Goal: Task Accomplishment & Management: Use online tool/utility

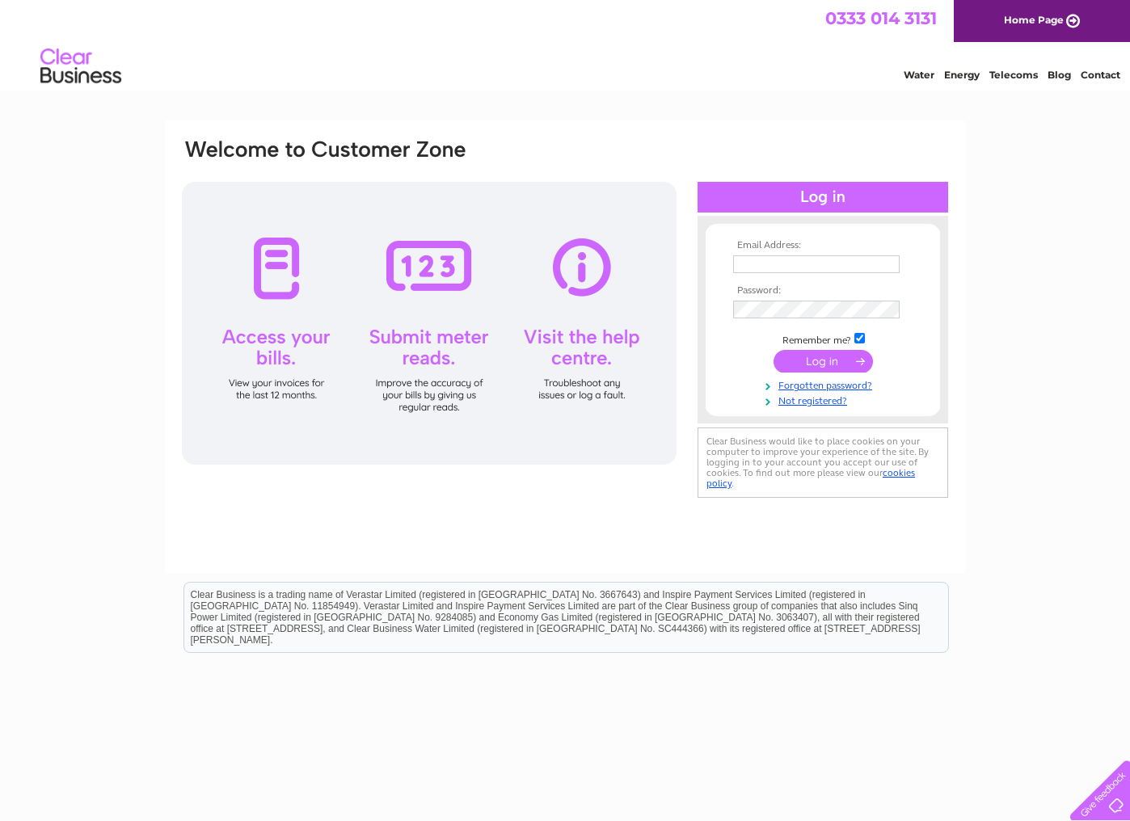
type input "[EMAIL_ADDRESS][DOMAIN_NAME]"
click at [824, 365] on input "submit" at bounding box center [823, 361] width 99 height 23
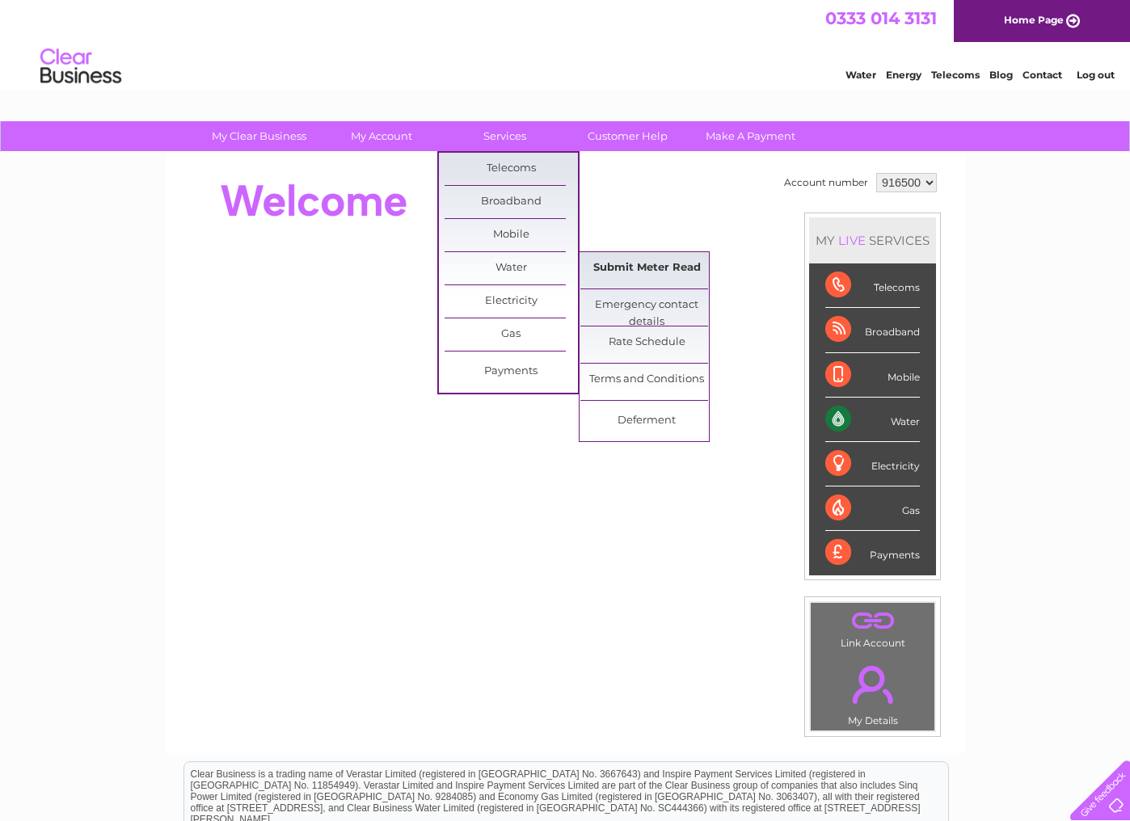
click at [630, 263] on link "Submit Meter Read" at bounding box center [646, 268] width 133 height 32
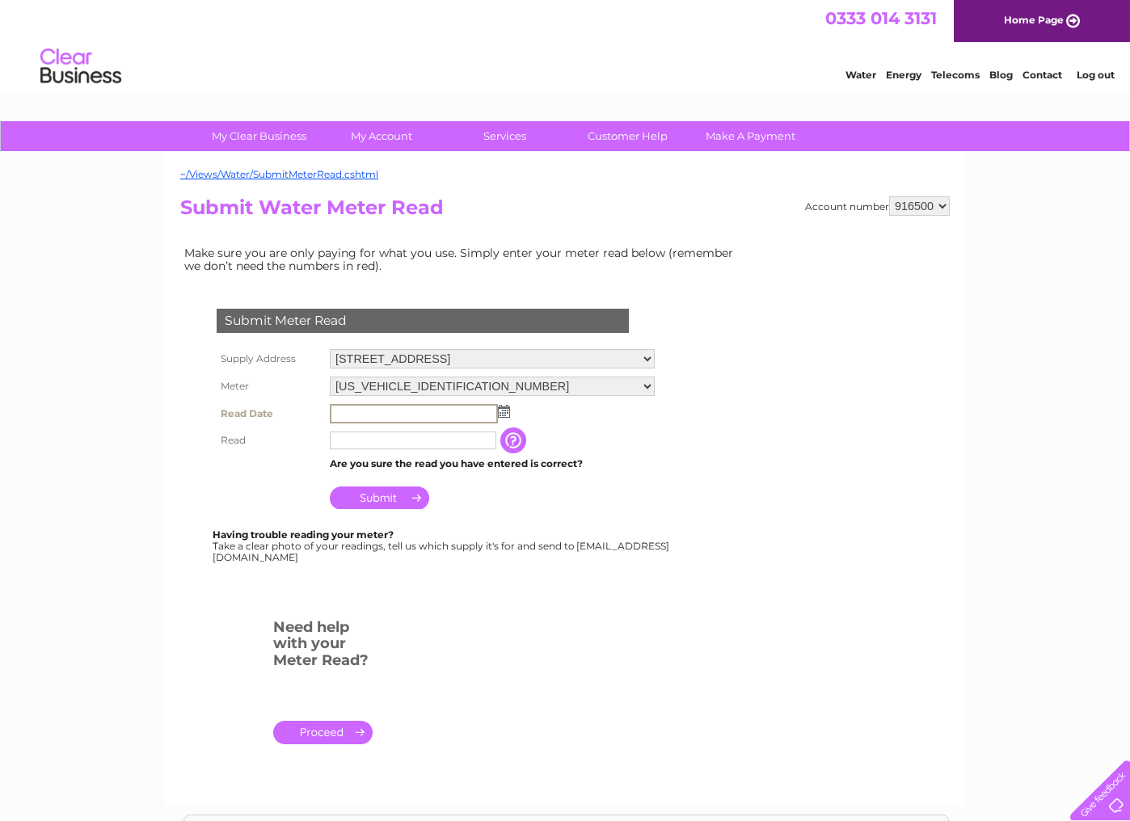
click at [369, 408] on input "text" at bounding box center [414, 413] width 168 height 19
click at [504, 411] on img at bounding box center [502, 410] width 12 height 13
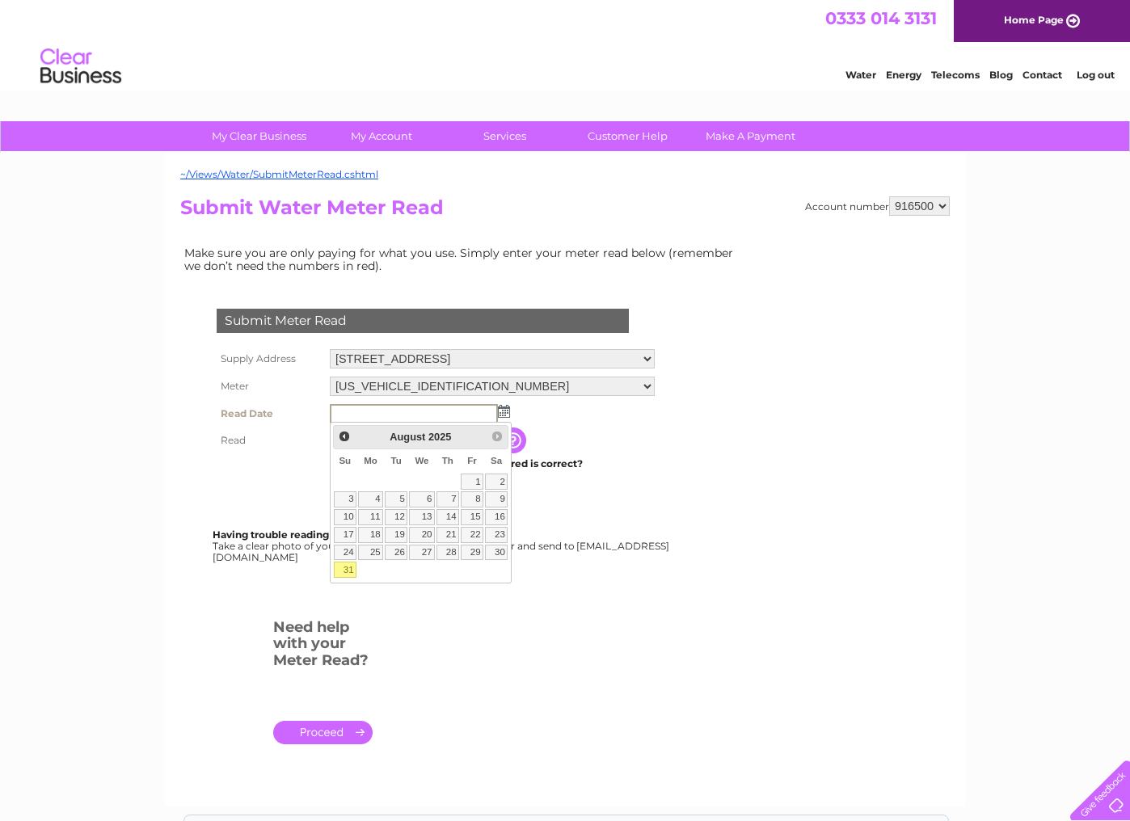
click at [348, 572] on link "31" at bounding box center [345, 570] width 23 height 16
type input "[DATE]"
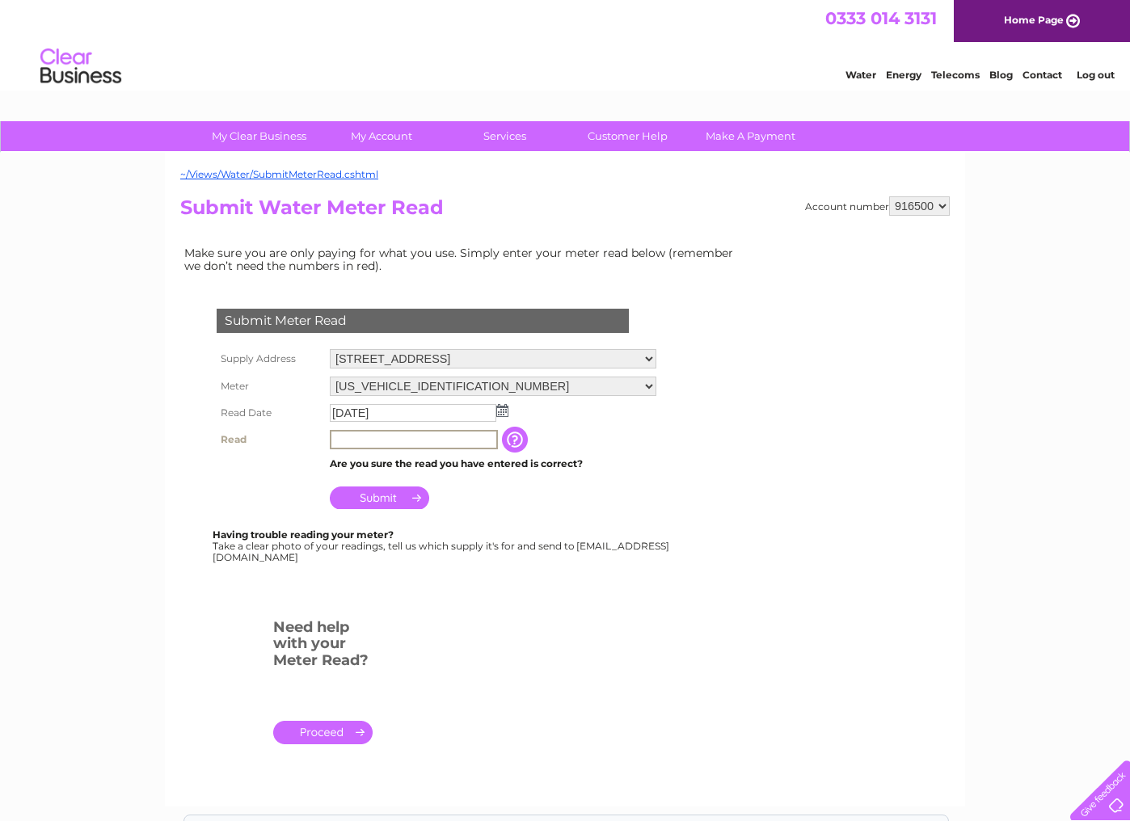
click at [348, 441] on input "text" at bounding box center [414, 439] width 168 height 19
click at [517, 446] on input "button" at bounding box center [516, 440] width 29 height 26
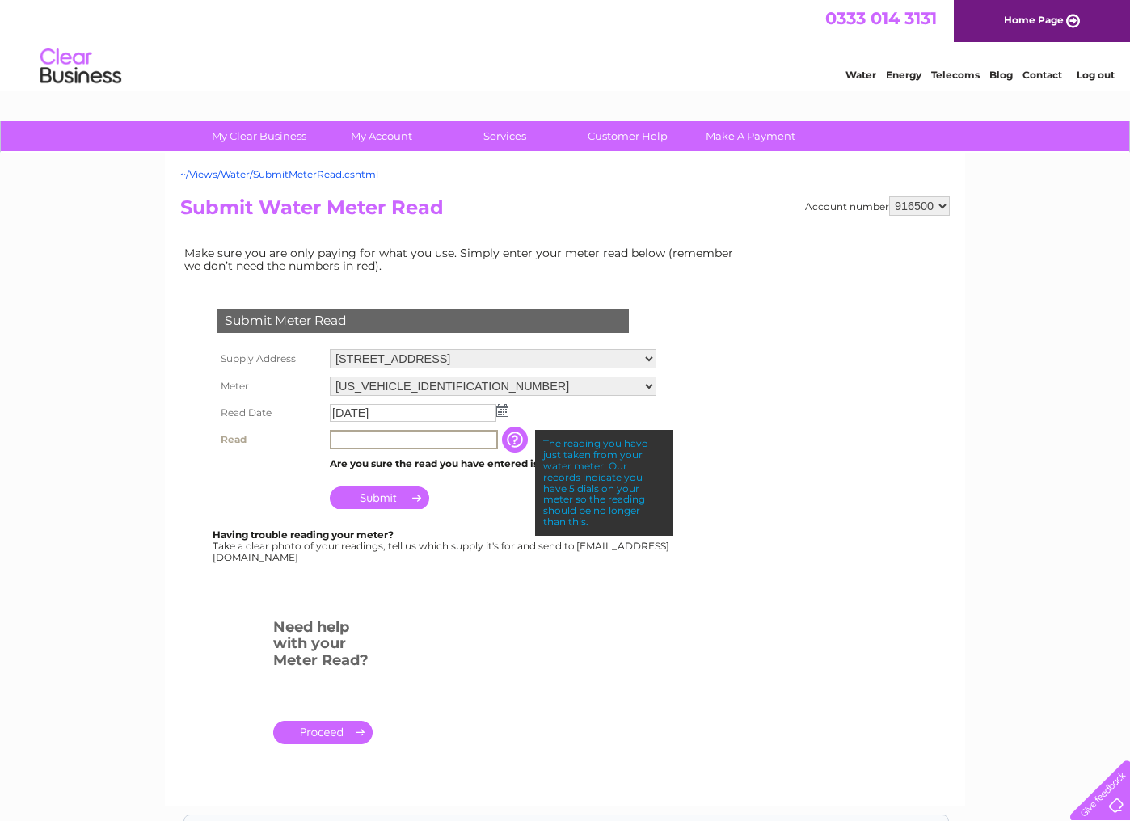
click at [456, 440] on input "text" at bounding box center [414, 439] width 168 height 19
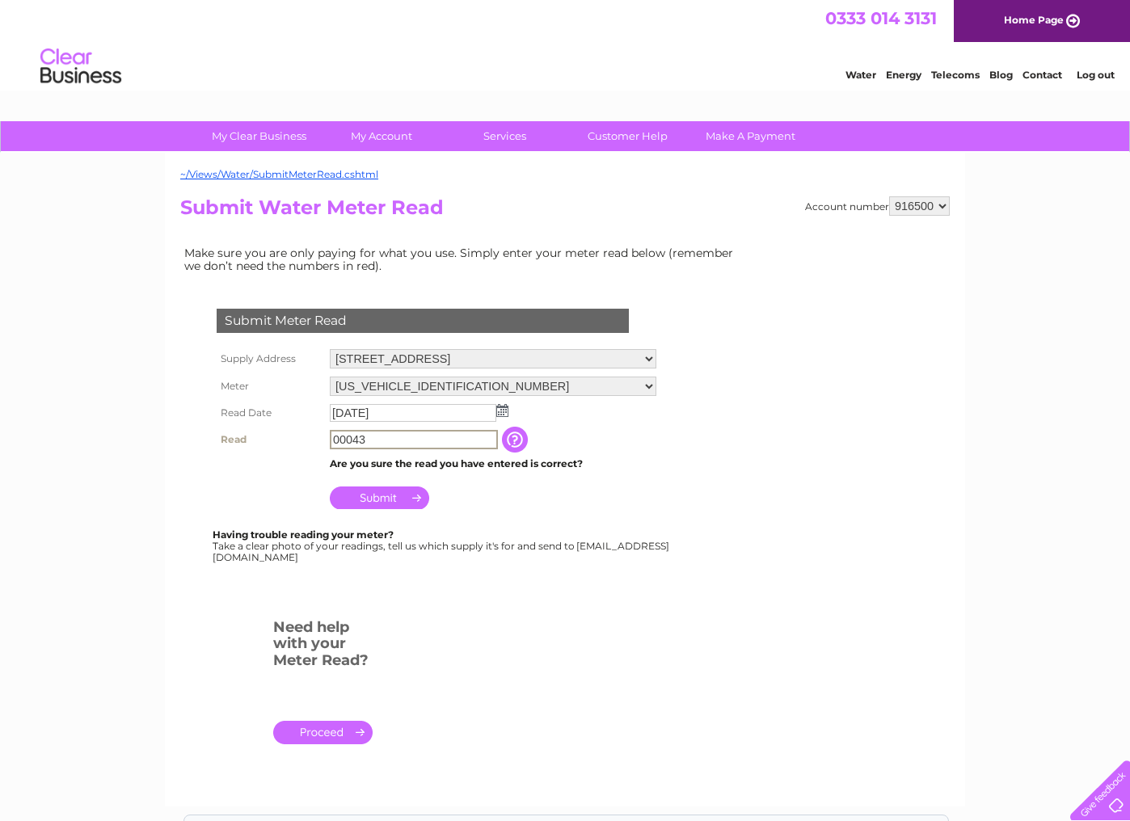
type input "00043"
click at [368, 499] on input "Submit" at bounding box center [379, 496] width 99 height 23
